Goal: Task Accomplishment & Management: Complete application form

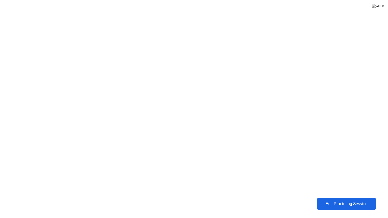
click at [346, 202] on div "End Proctoring Session" at bounding box center [346, 204] width 56 height 5
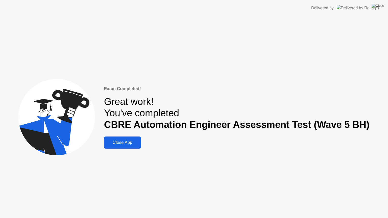
click at [382, 6] on img at bounding box center [377, 6] width 13 height 4
click at [298, 218] on div at bounding box center [194, 218] width 388 height 0
drag, startPoint x: 209, startPoint y: 118, endPoint x: 216, endPoint y: 133, distance: 16.5
click at [127, 140] on div "Close App" at bounding box center [122, 142] width 34 height 5
